Goal: Check status: Check status

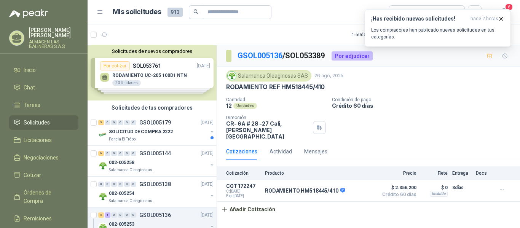
scroll to position [76, 0]
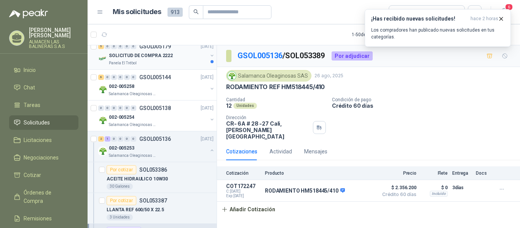
click at [163, 57] on p "SOLICITUD DE COMPRA 2222" at bounding box center [141, 55] width 64 height 7
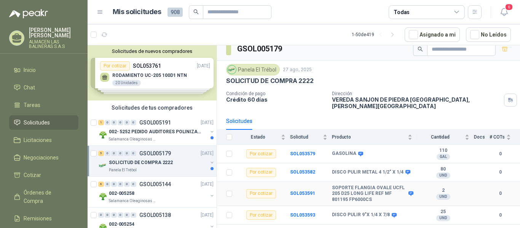
scroll to position [14, 0]
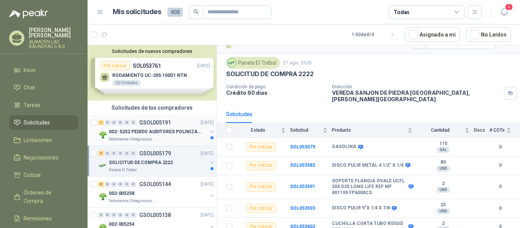
click at [165, 133] on p "002- 5252 PEDIDO AUDITORES POLINIZACIÓN" at bounding box center [156, 131] width 95 height 7
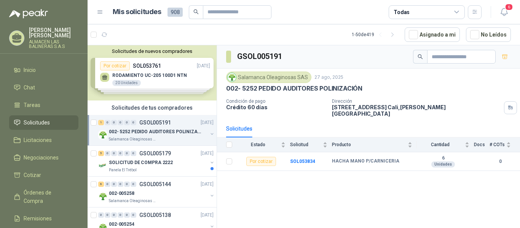
click at [163, 122] on p "GSOL005191" at bounding box center [155, 122] width 32 height 5
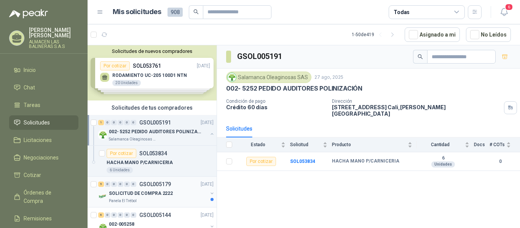
click at [161, 185] on p "GSOL005179" at bounding box center [155, 184] width 32 height 5
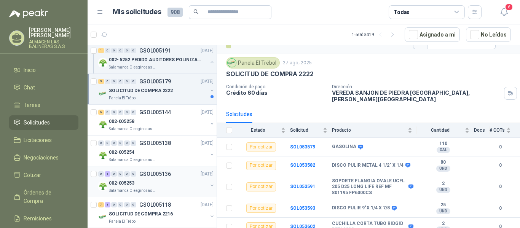
scroll to position [114, 0]
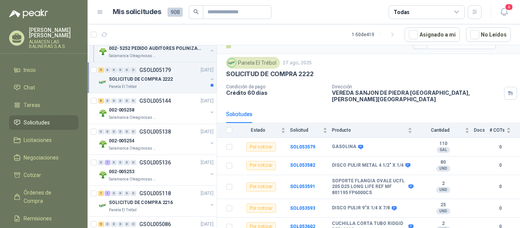
click at [163, 80] on p "SOLICITUD DE COMPRA 2222" at bounding box center [141, 79] width 64 height 7
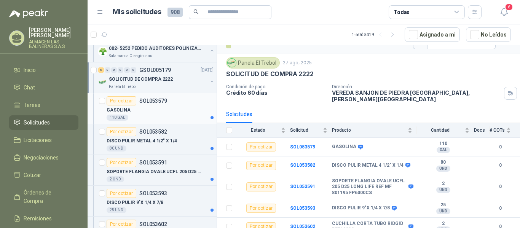
scroll to position [3, 0]
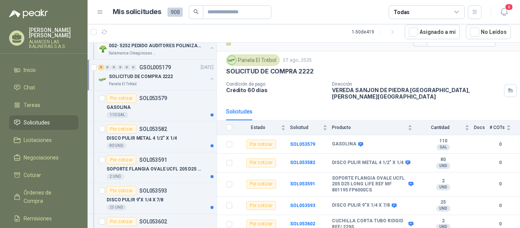
drag, startPoint x: 148, startPoint y: 66, endPoint x: 201, endPoint y: 126, distance: 79.9
click at [149, 66] on p "GSOL005179" at bounding box center [155, 67] width 32 height 5
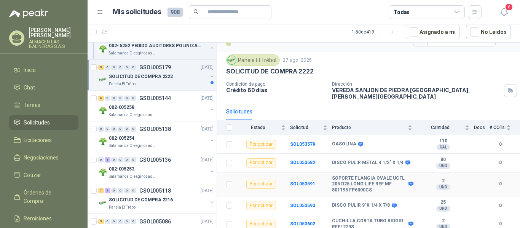
scroll to position [0, 0]
